Goal: Transaction & Acquisition: Subscribe to service/newsletter

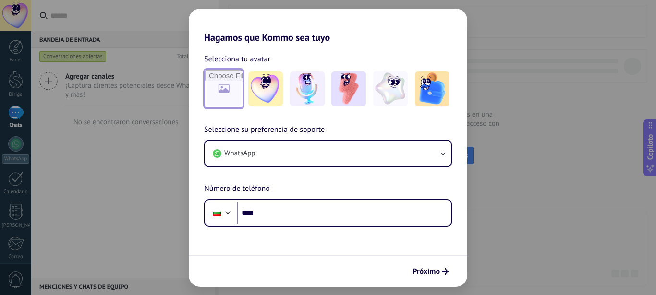
click at [231, 101] on input "file" at bounding box center [223, 88] width 37 height 37
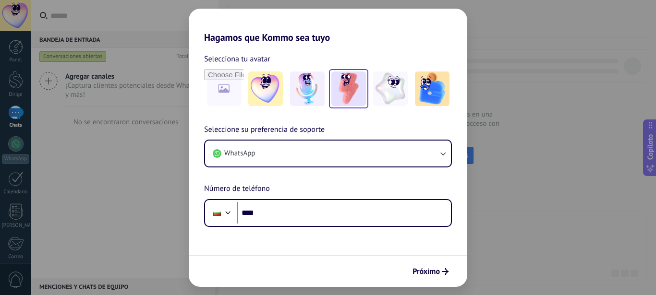
click at [352, 92] on img at bounding box center [348, 89] width 35 height 35
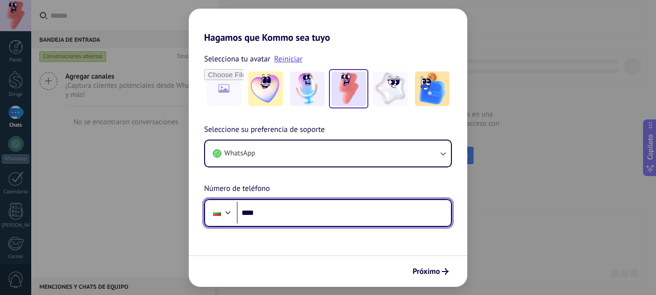
click at [228, 214] on div at bounding box center [228, 212] width 12 height 12
click at [270, 171] on div "Seleccione su preferencia de soporte WhatsApp Número de teléfono Teléfono ****" at bounding box center [328, 175] width 279 height 103
type input "**"
type input "**********"
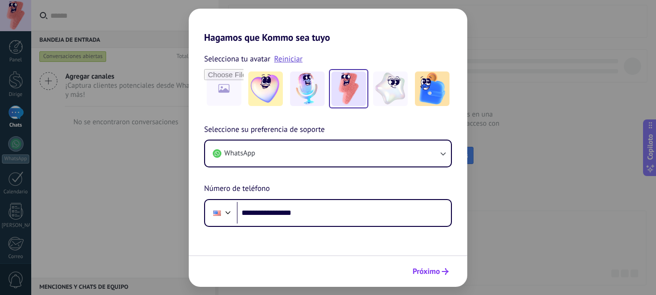
click at [433, 269] on font "Próximo" at bounding box center [426, 272] width 27 height 10
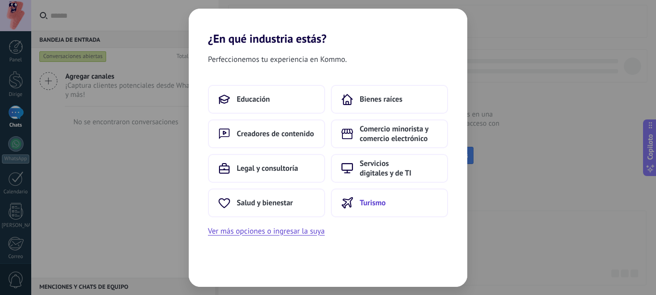
click at [370, 201] on font "Turismo" at bounding box center [373, 203] width 26 height 10
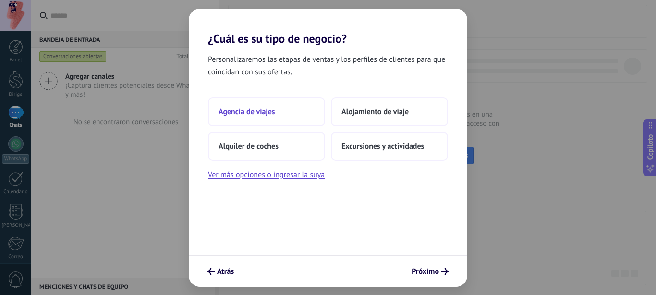
click at [252, 111] on font "Agencia de viajes" at bounding box center [247, 112] width 57 height 10
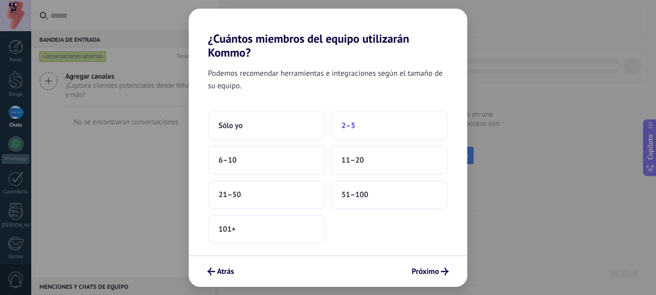
click at [353, 122] on font "2–5" at bounding box center [349, 126] width 14 height 10
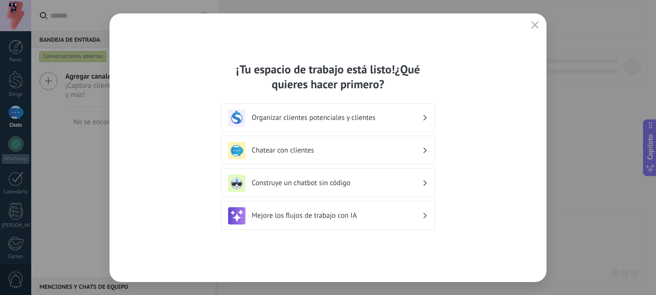
click at [369, 120] on font "Organizar clientes potenciales y clientes" at bounding box center [314, 117] width 124 height 9
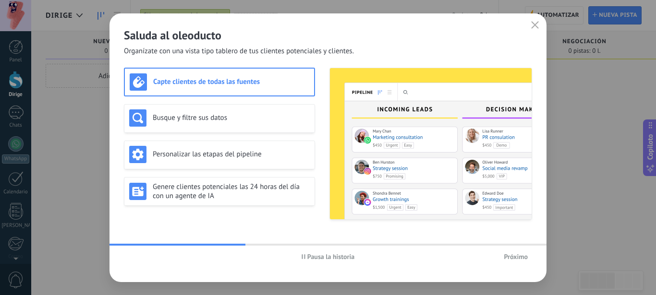
click at [521, 256] on font "Próximo" at bounding box center [516, 257] width 24 height 9
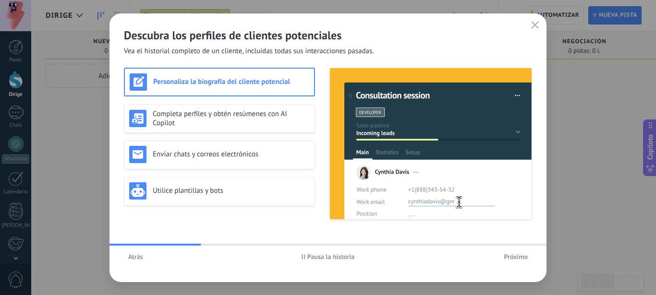
click at [521, 256] on font "Próximo" at bounding box center [516, 257] width 24 height 9
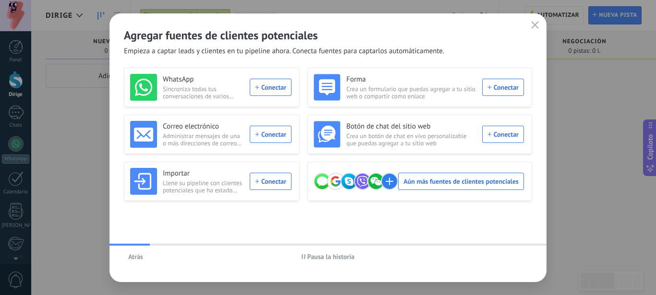
click at [521, 256] on div "Atrás Pausa la historia" at bounding box center [328, 257] width 437 height 22
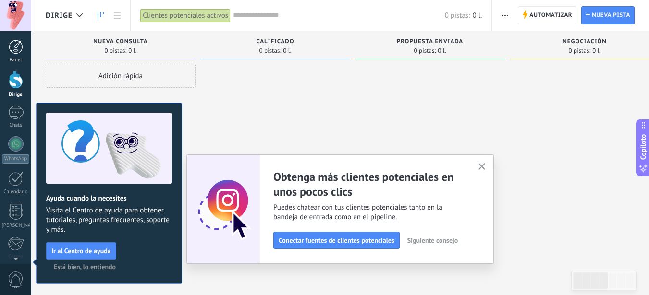
click at [16, 49] on div at bounding box center [16, 47] width 14 height 14
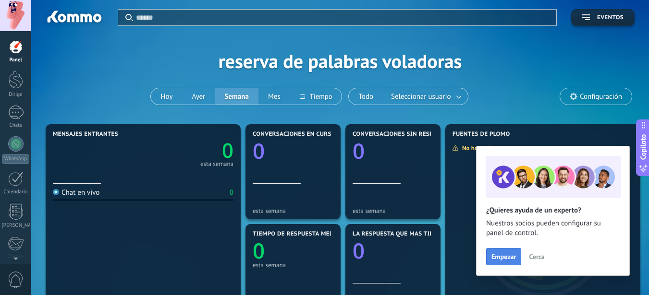
click at [498, 253] on font "Empezar" at bounding box center [503, 257] width 25 height 9
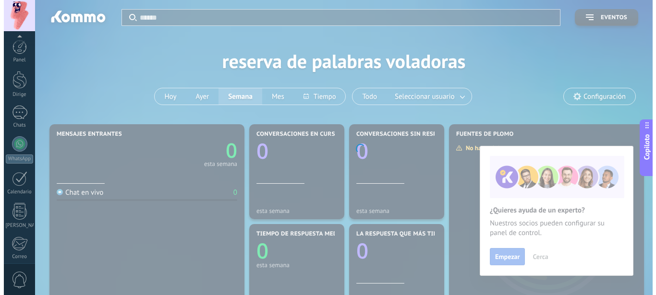
scroll to position [110, 0]
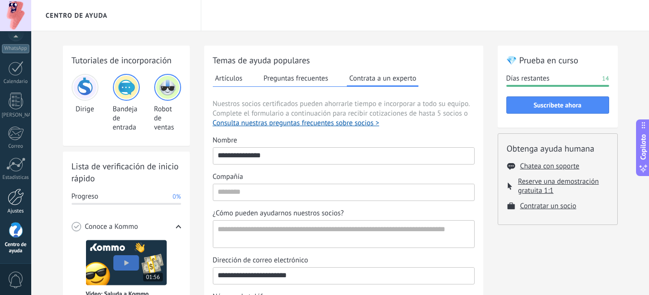
click at [11, 199] on div at bounding box center [16, 197] width 16 height 17
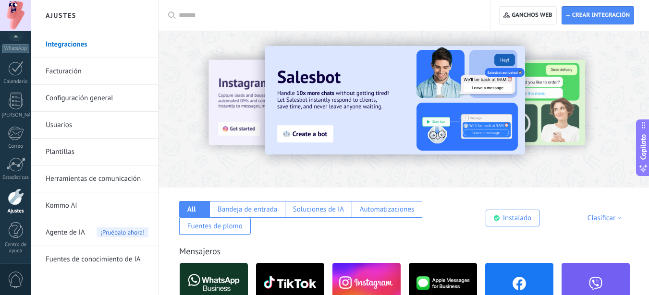
click at [309, 135] on img at bounding box center [395, 100] width 260 height 109
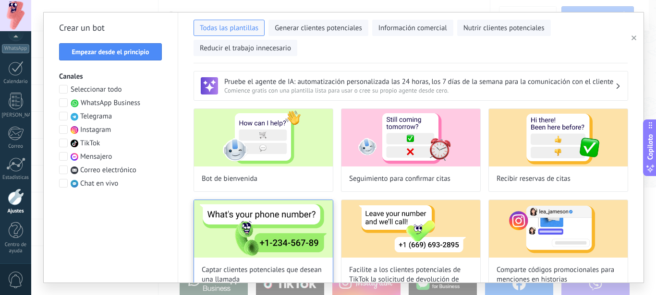
click at [265, 239] on img at bounding box center [263, 229] width 139 height 58
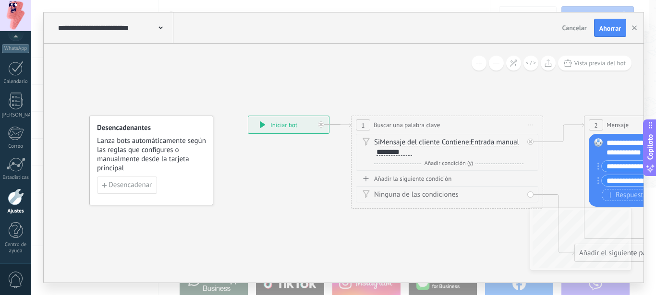
click at [153, 22] on div "**********" at bounding box center [115, 27] width 118 height 31
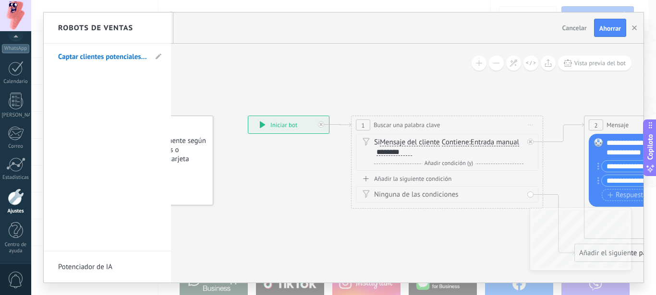
click at [153, 22] on div "Robots de ventas" at bounding box center [107, 27] width 127 height 31
click at [88, 268] on font "Potenciador de IA" at bounding box center [85, 267] width 54 height 9
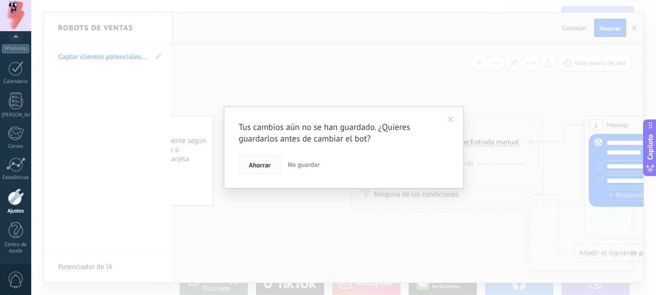
click at [258, 168] on font "Ahorrar" at bounding box center [260, 165] width 22 height 9
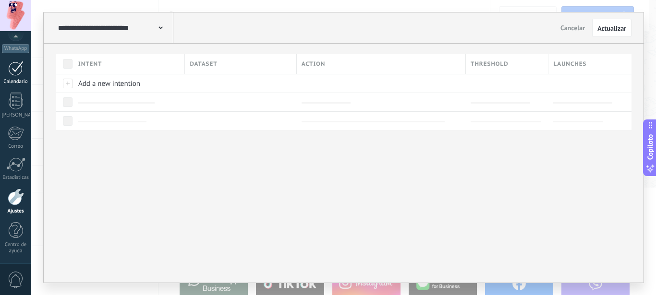
type input "**********"
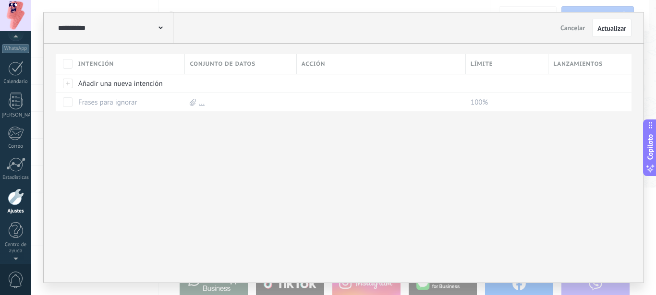
click at [14, 12] on div at bounding box center [15, 15] width 31 height 31
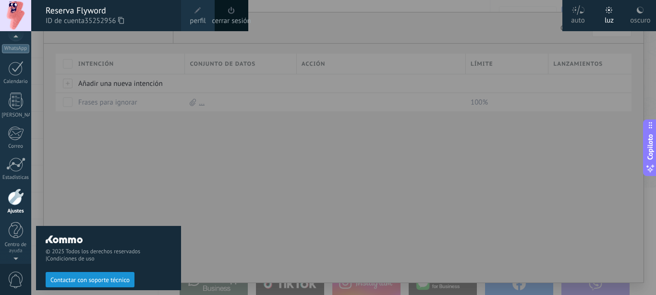
click at [638, 16] on font "oscuro" at bounding box center [640, 20] width 20 height 9
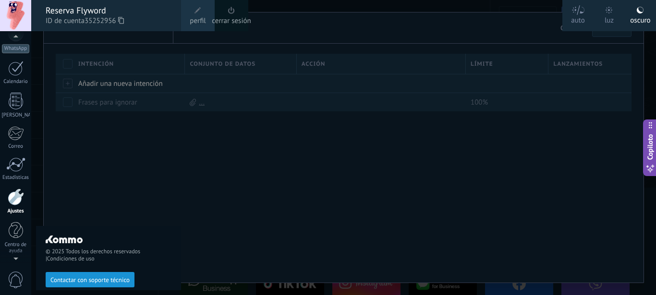
click at [401, 193] on div at bounding box center [359, 147] width 656 height 295
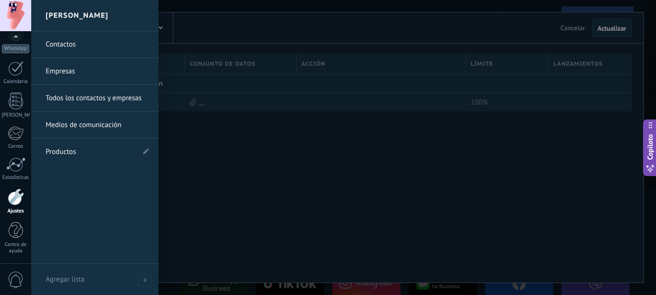
click at [59, 74] on font "Empresas" at bounding box center [60, 71] width 29 height 9
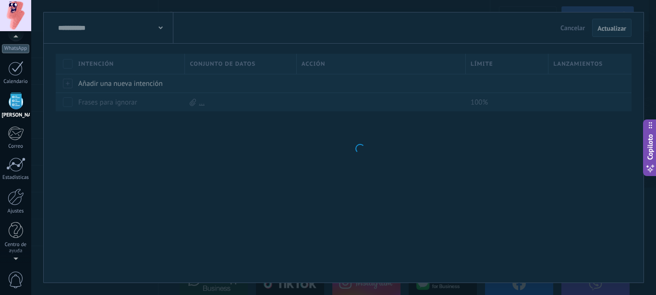
scroll to position [60, 0]
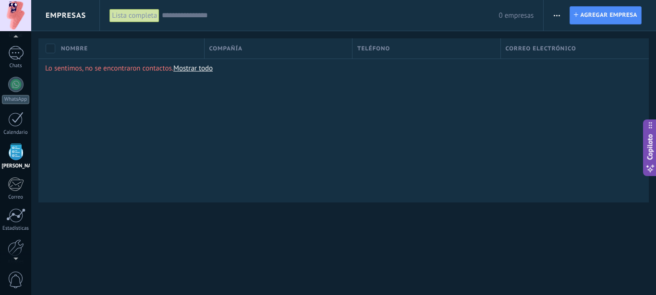
click at [189, 74] on div "Lo sentimos, no se encontraron contactos. Mostrar todo" at bounding box center [343, 131] width 611 height 144
click at [192, 70] on font "Mostrar todo" at bounding box center [192, 68] width 39 height 9
click at [202, 67] on font "Mostrar todo" at bounding box center [192, 68] width 39 height 9
click at [135, 14] on font "Lista completa" at bounding box center [134, 15] width 45 height 9
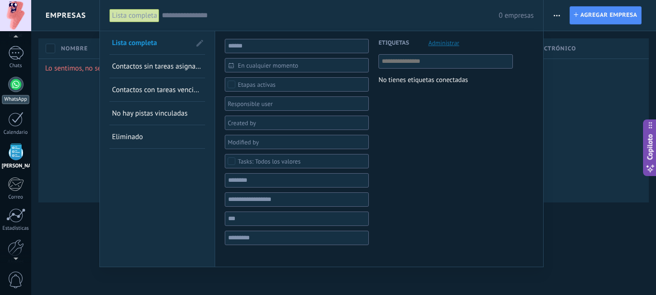
click at [15, 94] on link "WhatsApp" at bounding box center [15, 90] width 31 height 27
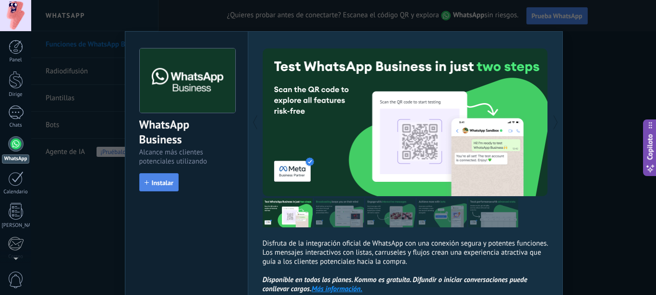
click at [160, 186] on font "Instalar" at bounding box center [163, 183] width 22 height 9
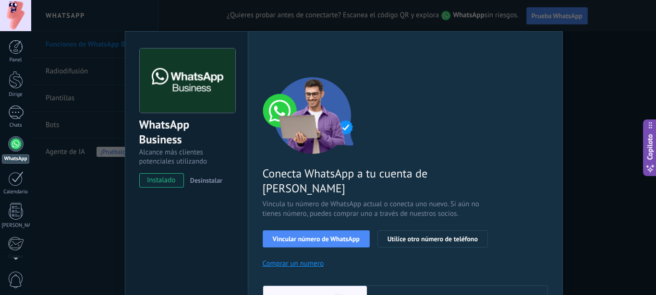
click at [162, 182] on font "instalado" at bounding box center [161, 180] width 28 height 9
click at [316, 235] on font "Vincular número de WhatsApp" at bounding box center [316, 239] width 87 height 9
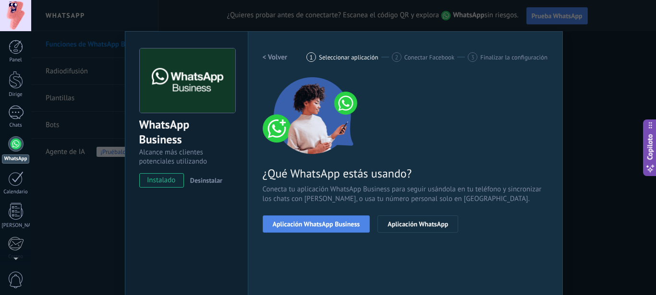
click at [303, 223] on font "Aplicación WhatsApp Business" at bounding box center [316, 224] width 87 height 9
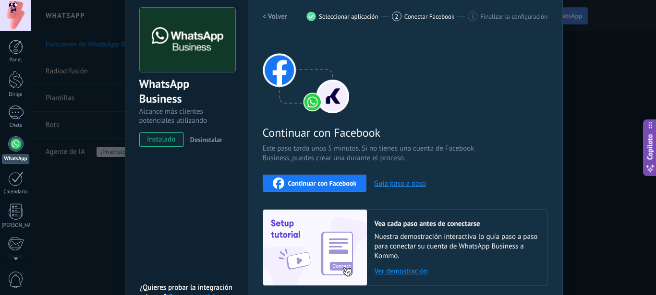
scroll to position [110, 0]
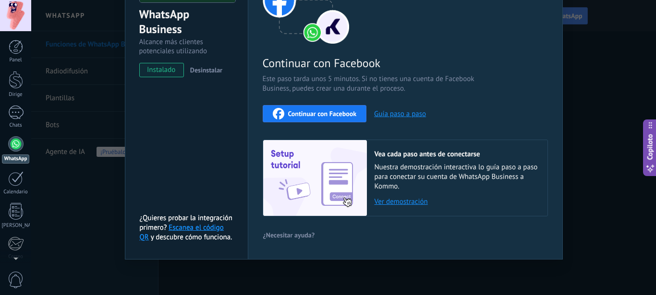
click at [317, 112] on font "Continuar con Facebook" at bounding box center [322, 114] width 69 height 9
click at [321, 115] on font "Continuar con Facebook" at bounding box center [322, 114] width 69 height 9
